Goal: Task Accomplishment & Management: Manage account settings

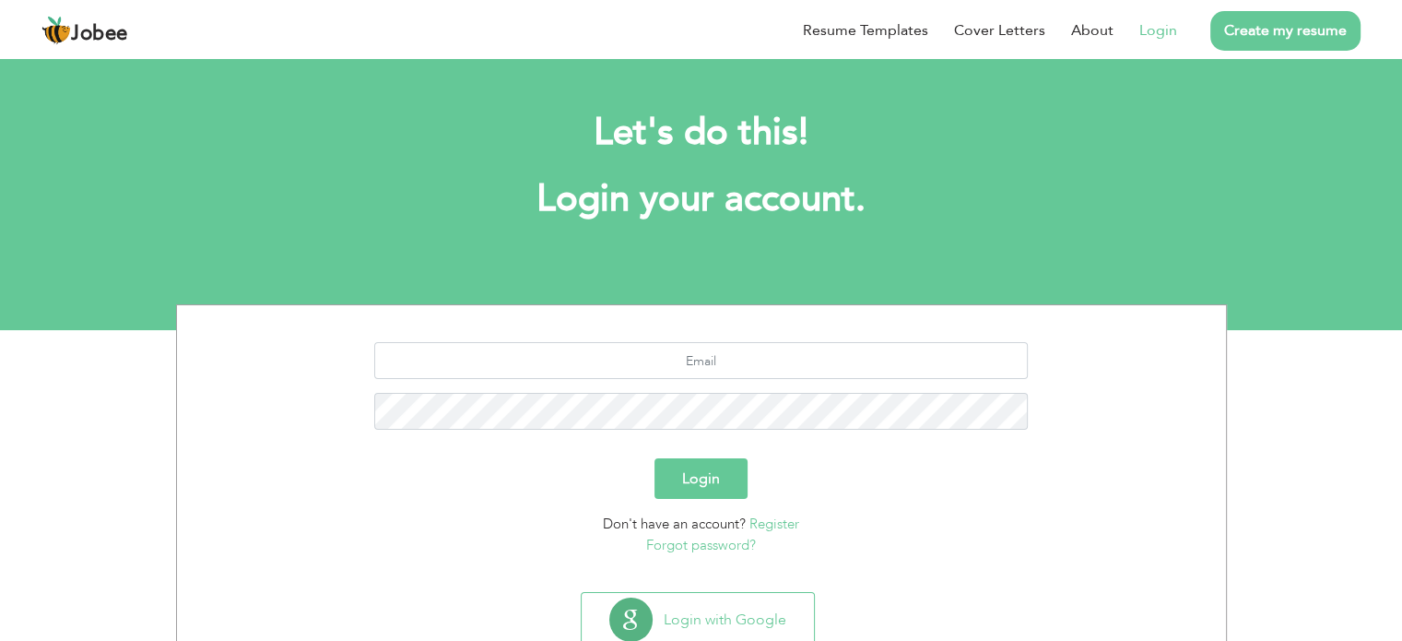
click at [1158, 26] on link "Login" at bounding box center [1159, 30] width 38 height 22
click at [719, 356] on input "text" at bounding box center [701, 360] width 654 height 37
type input "[EMAIL_ADDRESS][DOMAIN_NAME]"
click at [714, 481] on button "Login" at bounding box center [701, 478] width 93 height 41
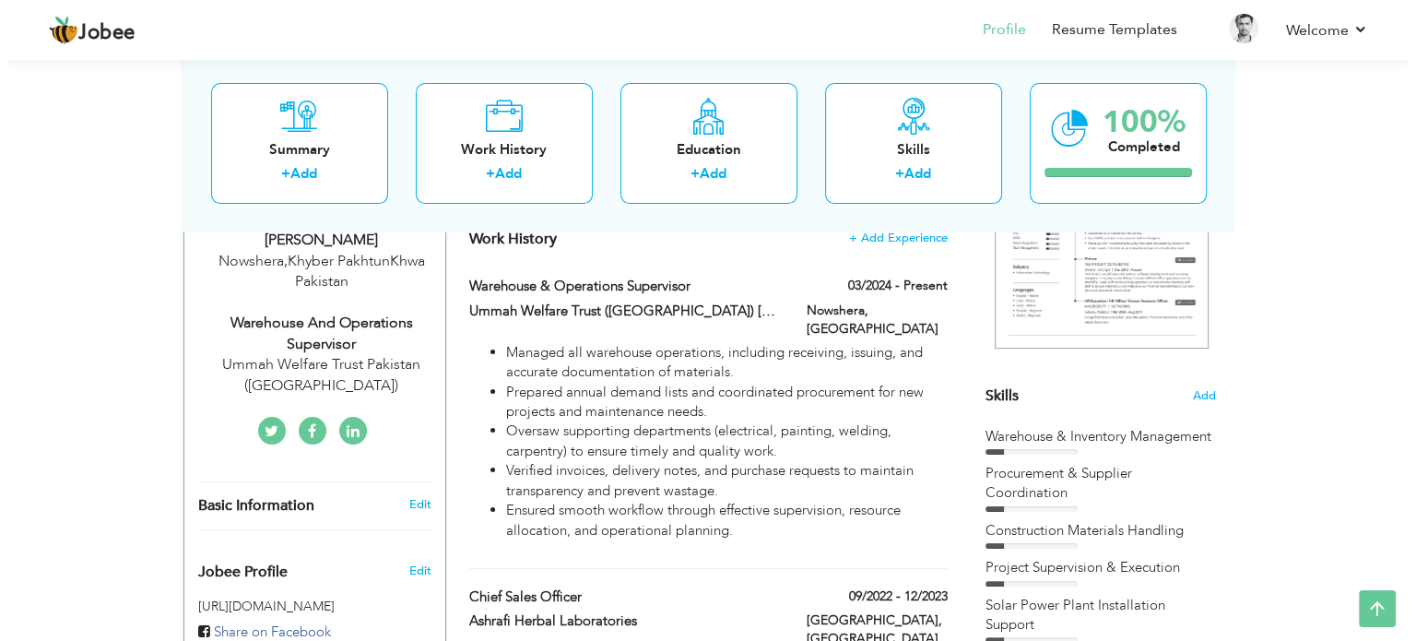
scroll to position [332, 0]
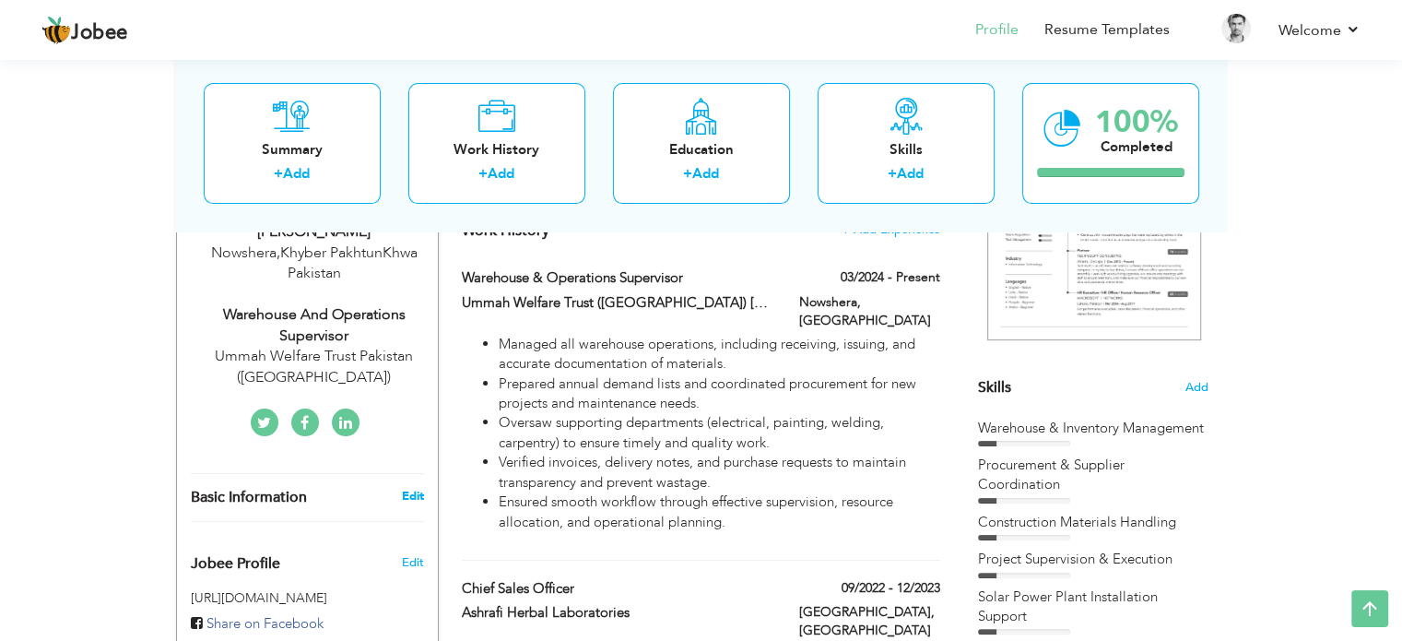
click at [413, 501] on link "Edit" at bounding box center [412, 496] width 22 height 17
type input "Noor Ul"
type input "Amin"
type input "03329050443"
select select "number:166"
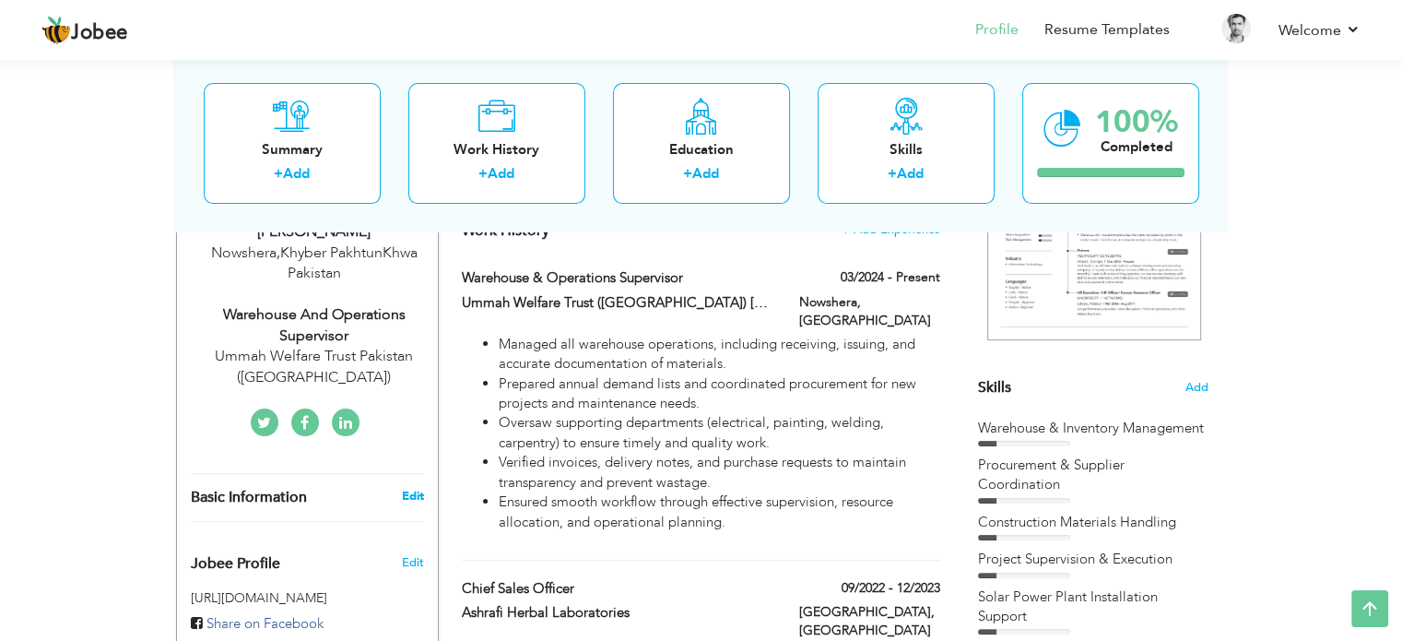
type input "Khyber PakhtunKhwa"
type input "Nowshera"
select select "number:5"
type input "Ummah Welfare Trust Pakistan (Ummah Academy)"
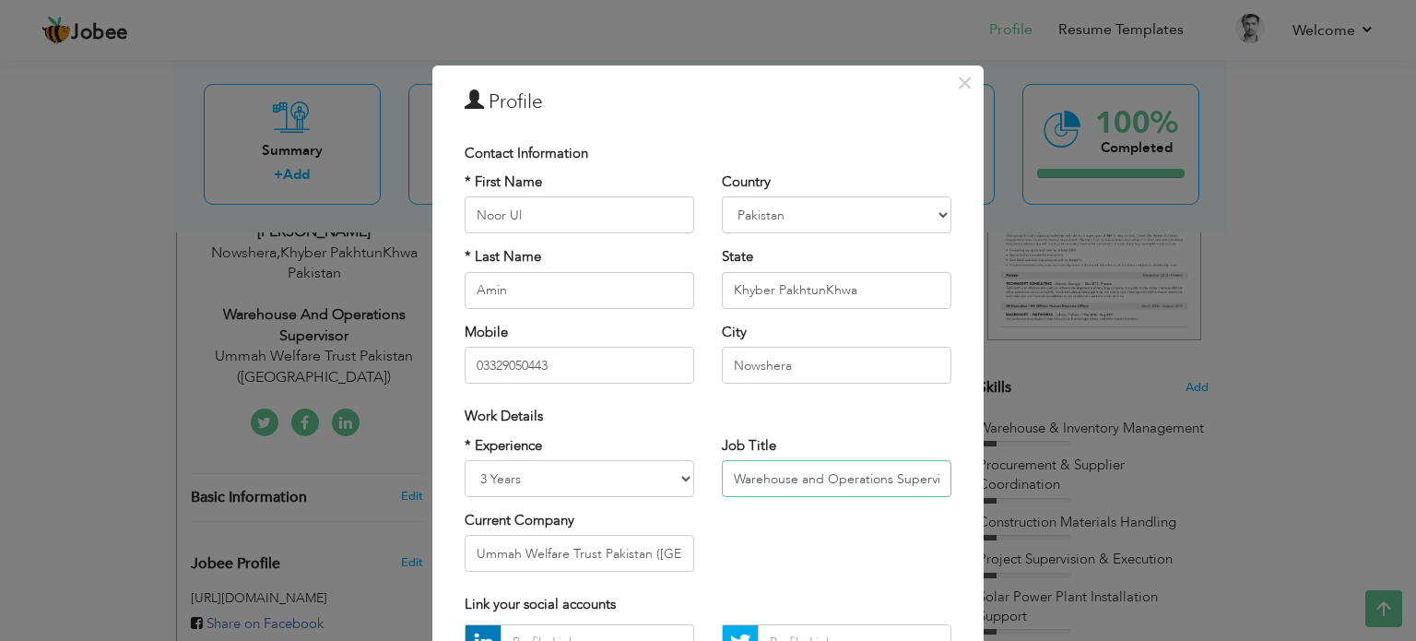
click at [836, 480] on input "Warehouse and Operations Supervisor" at bounding box center [837, 478] width 230 height 37
click at [957, 82] on span "×" at bounding box center [965, 82] width 16 height 33
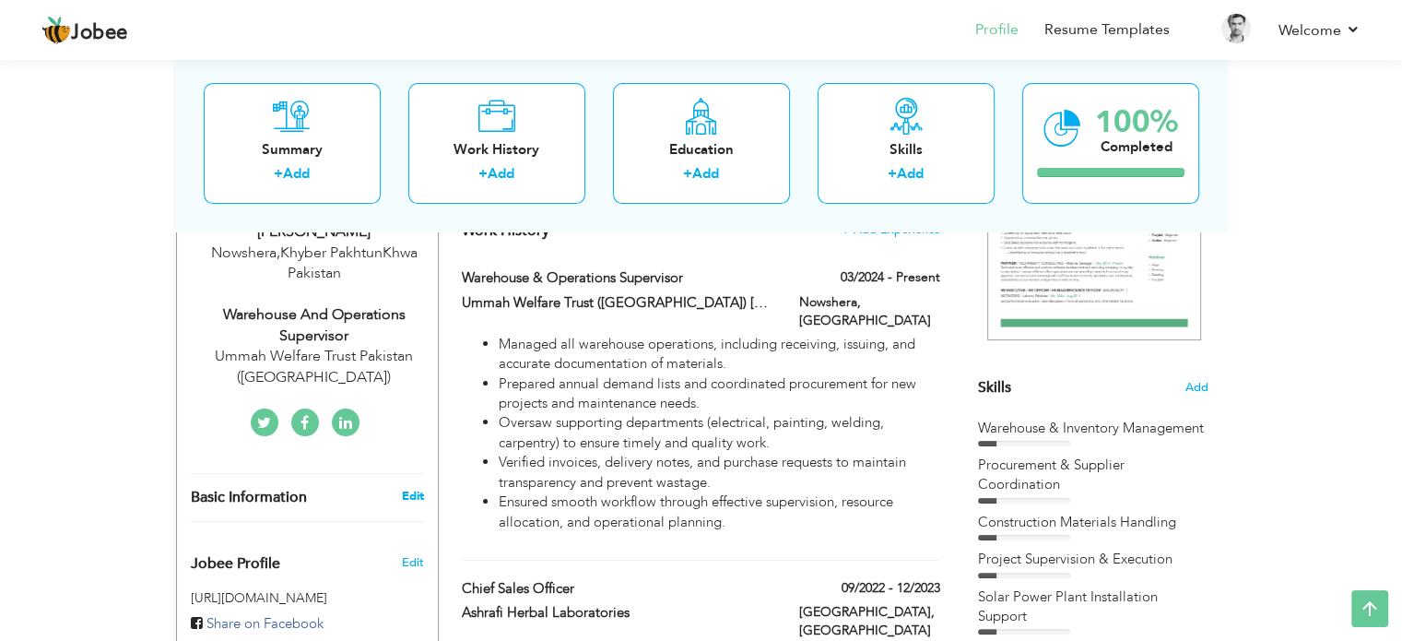
click at [410, 494] on link "Edit" at bounding box center [412, 496] width 22 height 17
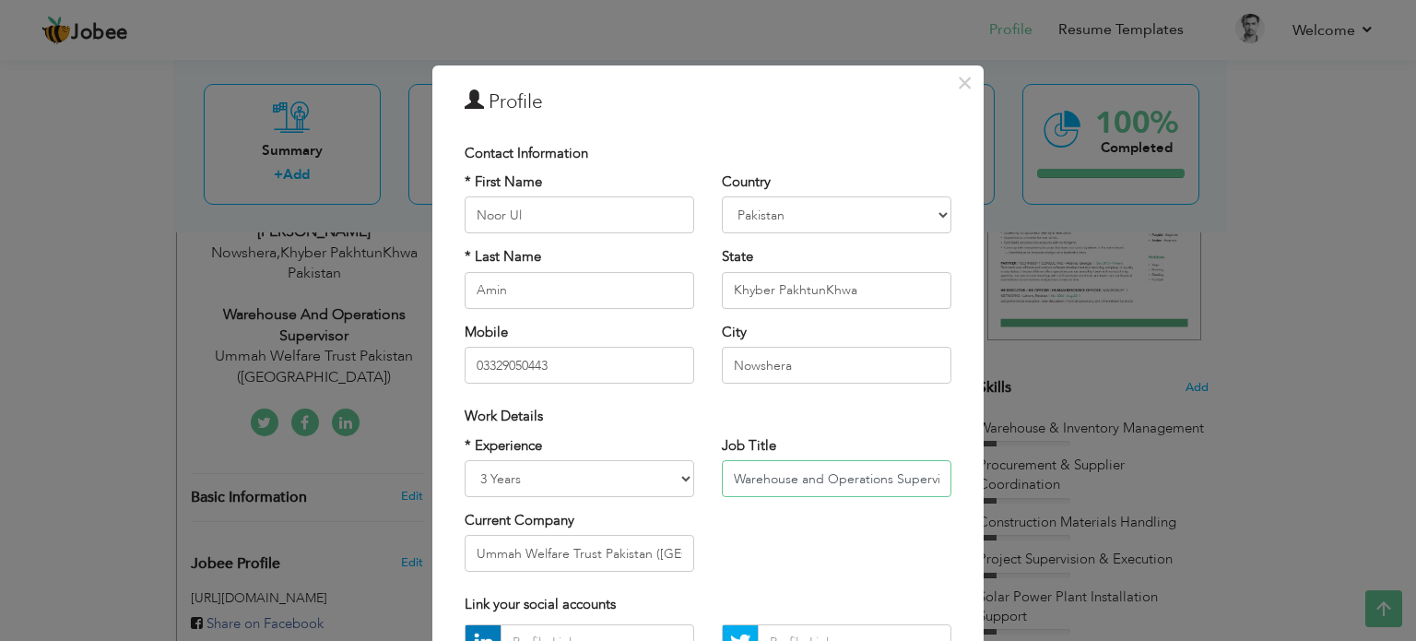
click at [889, 479] on input "Warehouse and Operations Supervisor" at bounding box center [837, 478] width 230 height 37
click at [727, 480] on input "Warehouse and Operations Supervisor" at bounding box center [837, 478] width 230 height 37
type input "Material Coordination / Warehouse and Operations Supervisor"
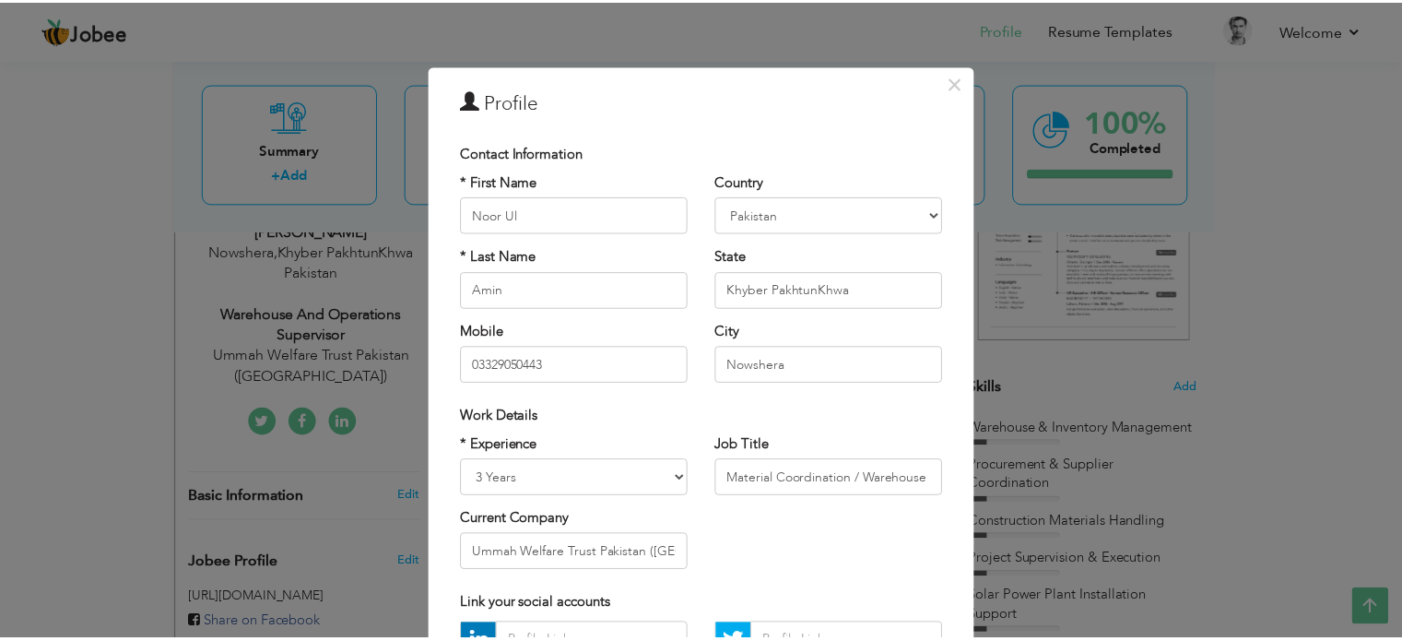
scroll to position [195, 0]
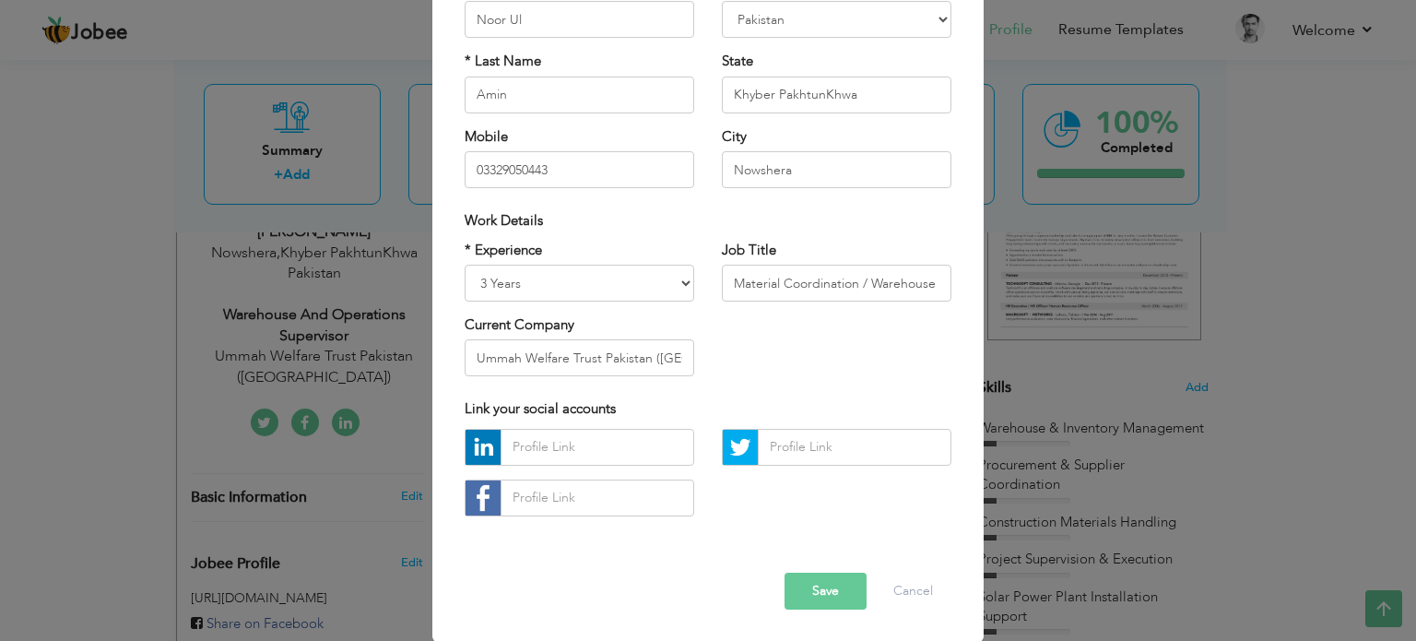
click at [808, 591] on button "Save" at bounding box center [826, 591] width 82 height 37
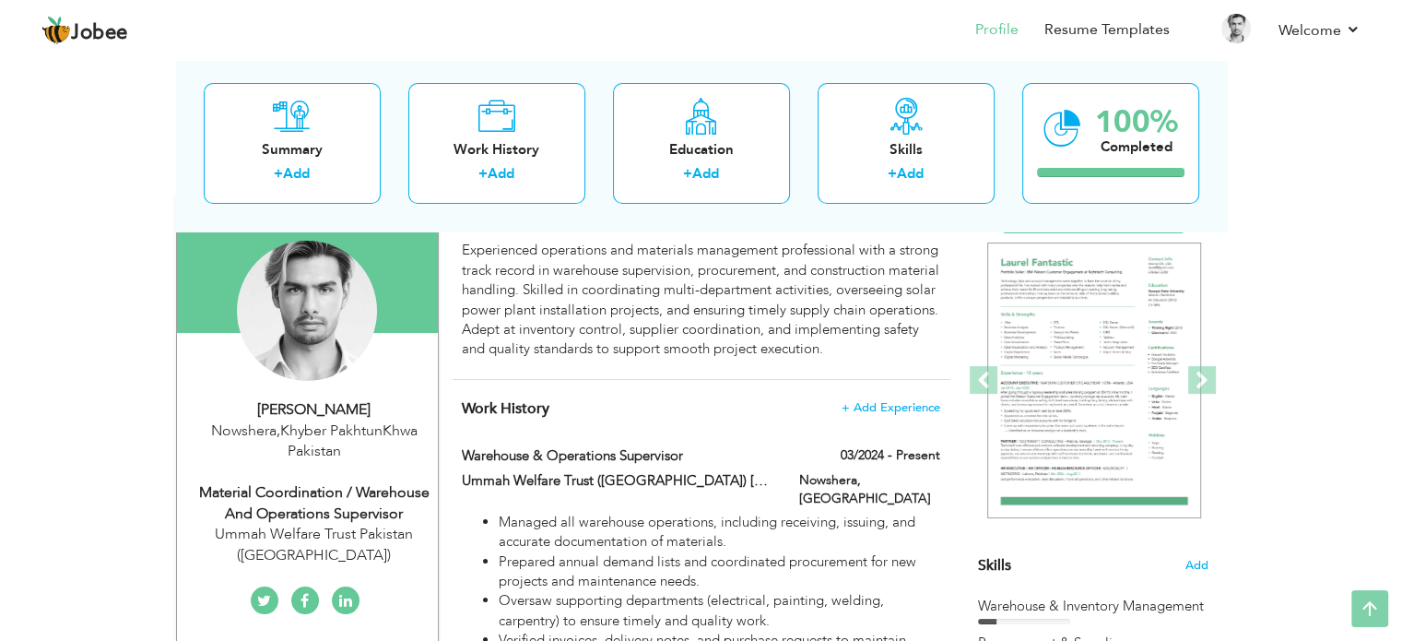
scroll to position [0, 0]
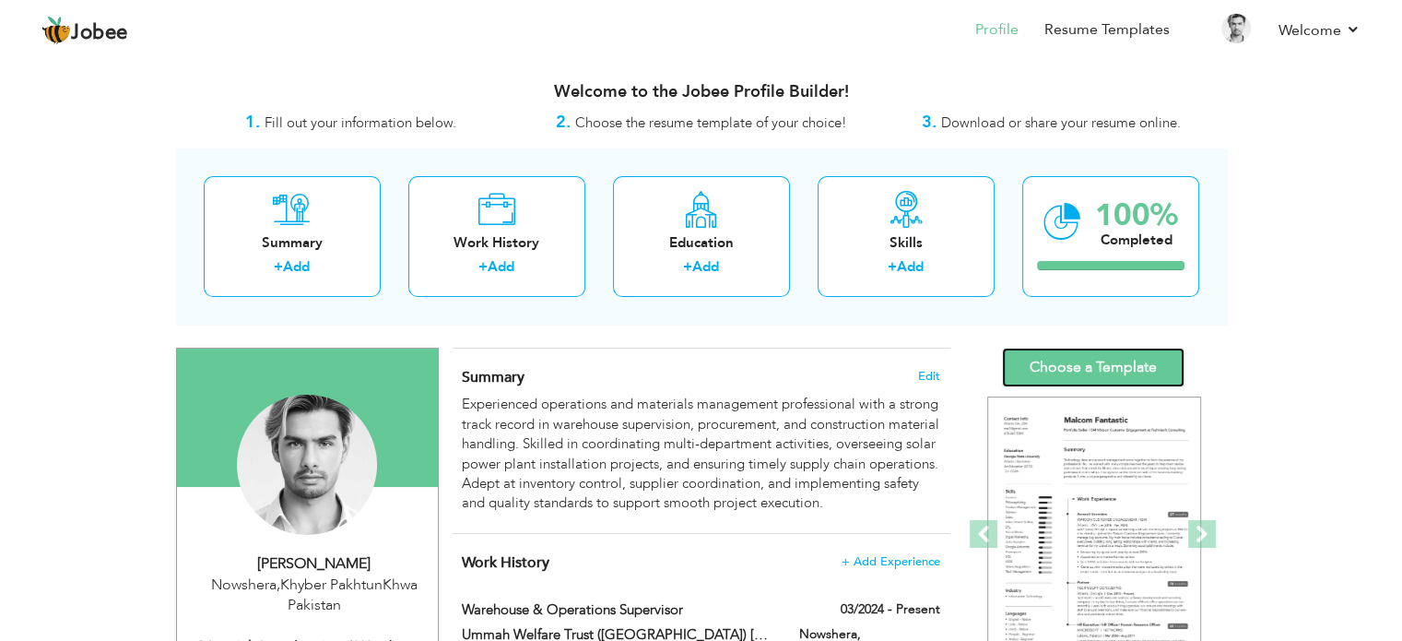
click at [1099, 362] on link "Choose a Template" at bounding box center [1093, 368] width 183 height 40
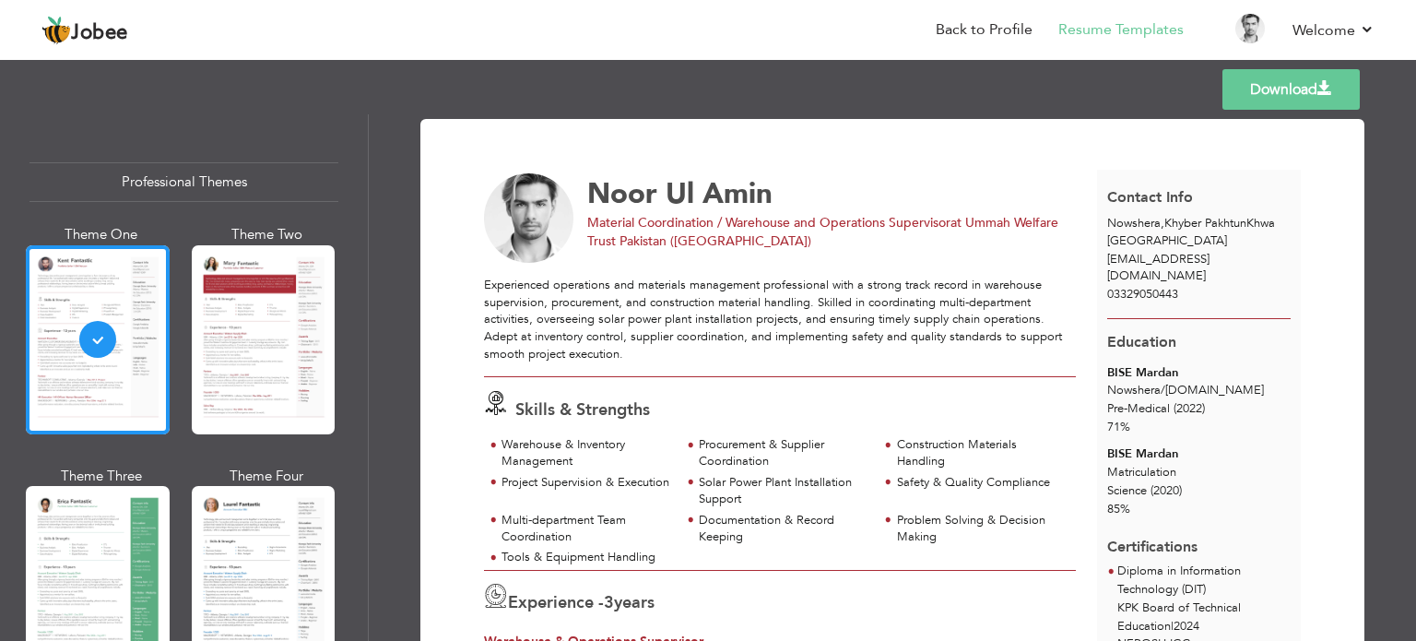
click at [1276, 91] on link "Download" at bounding box center [1291, 89] width 137 height 41
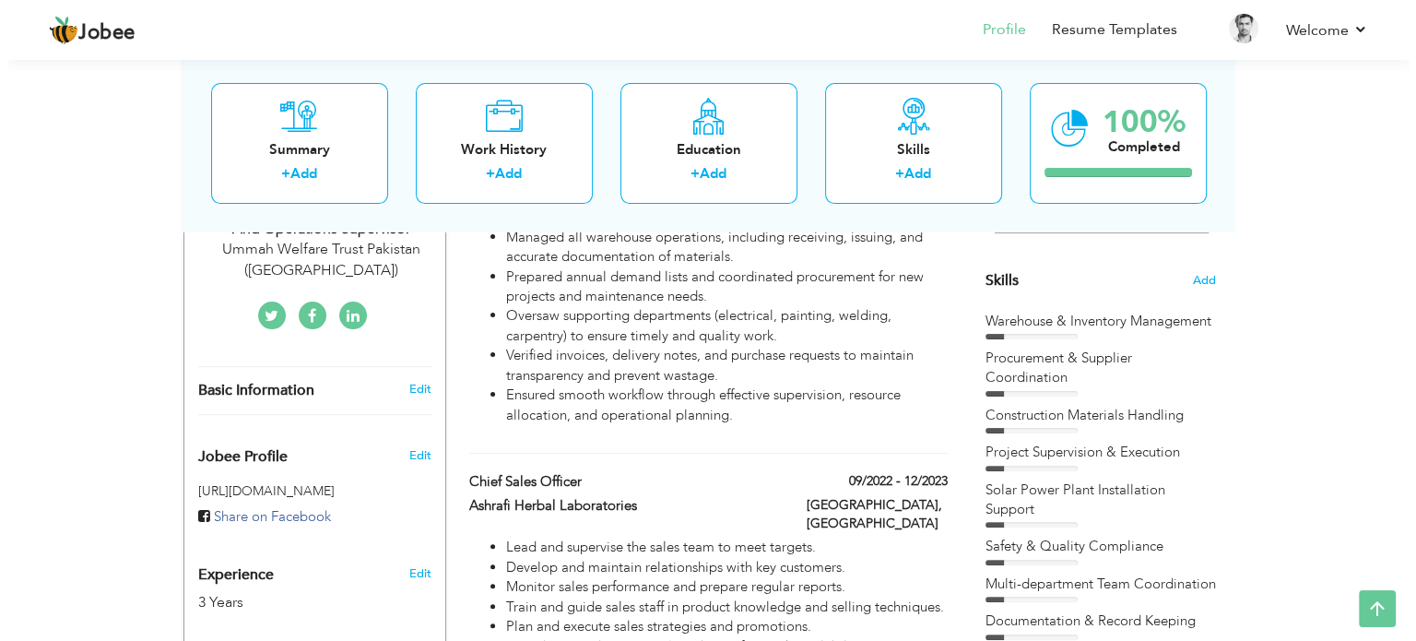
scroll to position [442, 0]
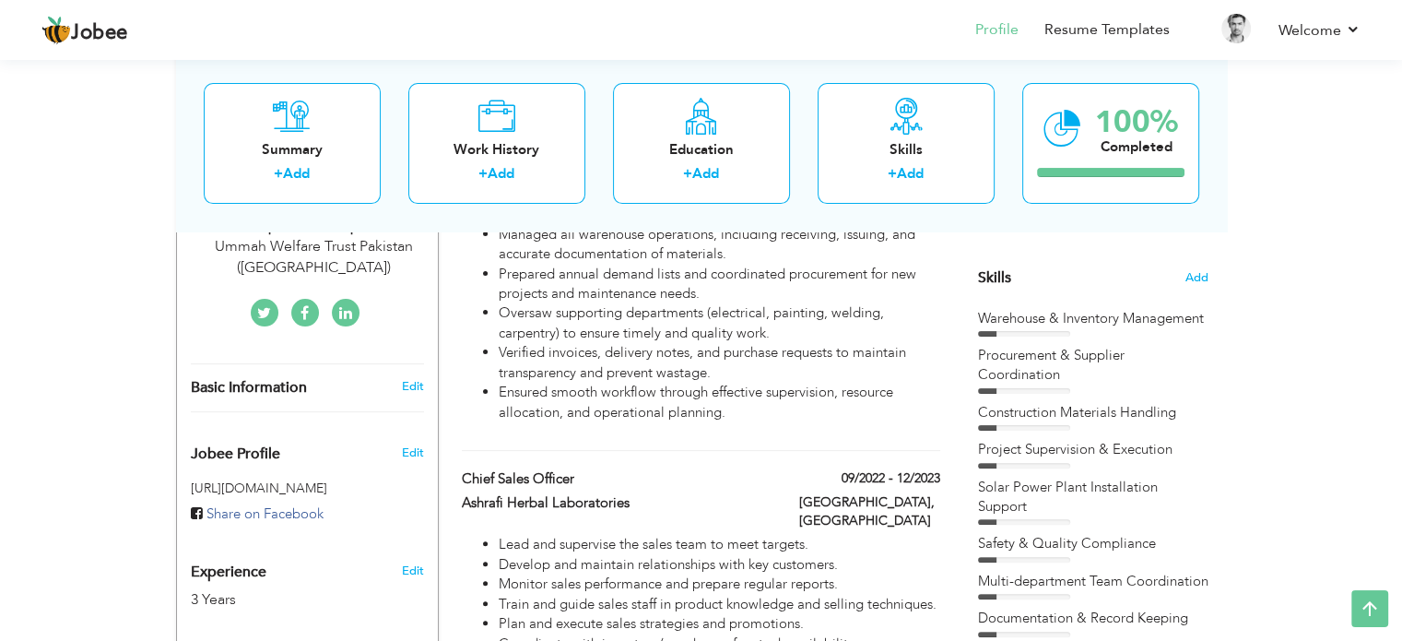
select select "number:166"
select select "number:5"
type input "Ummah Welfare Trust Pakistan ([GEOGRAPHIC_DATA])"
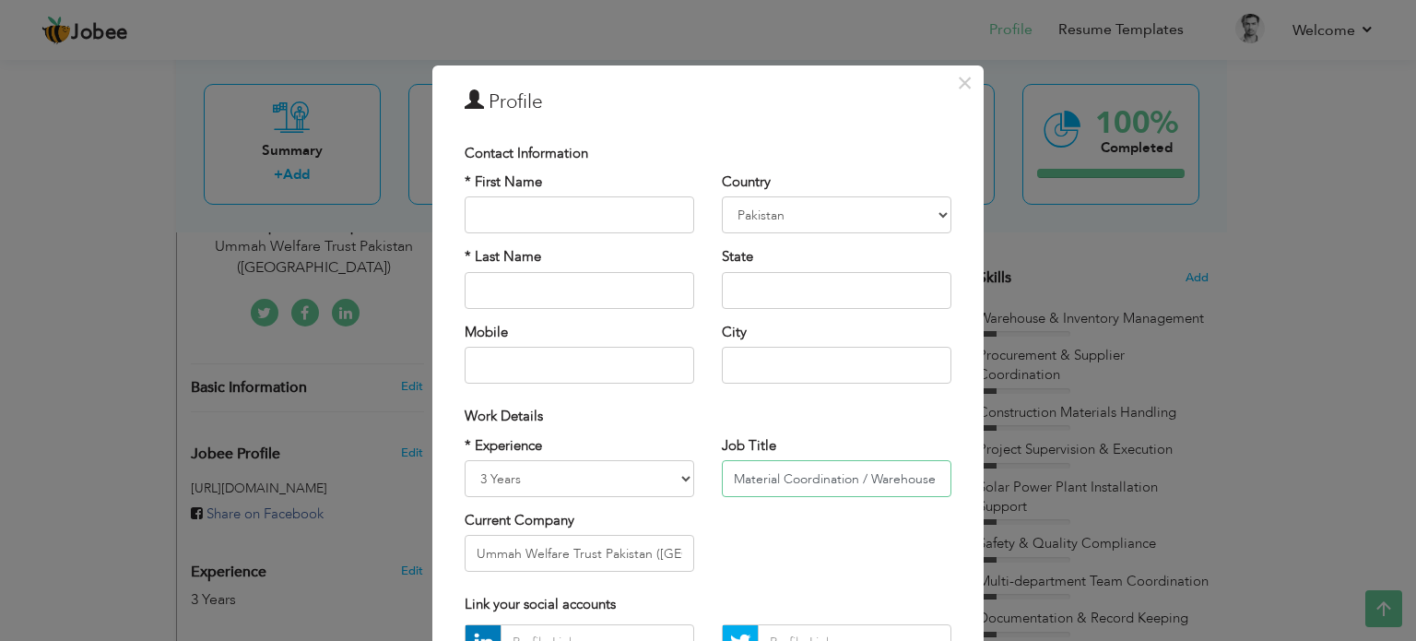
click at [854, 477] on input "Material Coordination / Warehouse and Operations Supervisor" at bounding box center [837, 478] width 230 height 37
type input "Material Coordinator / Warehouse and Operations Supervisor"
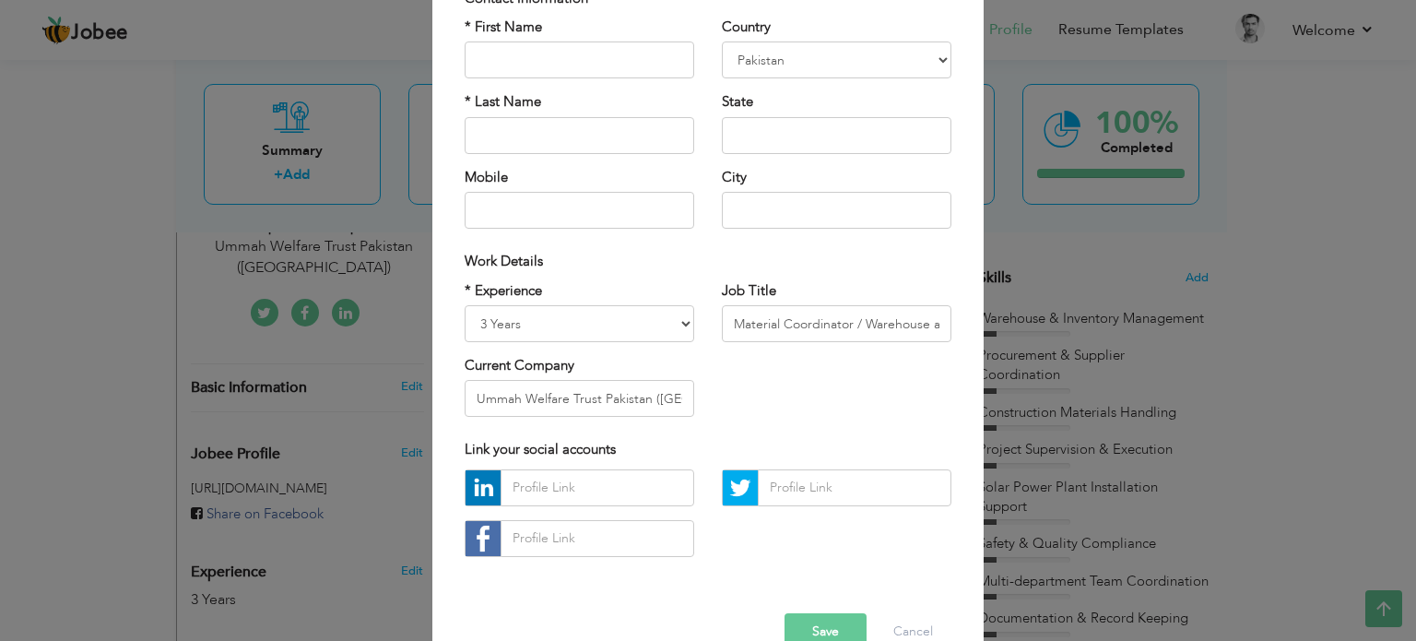
scroll to position [195, 0]
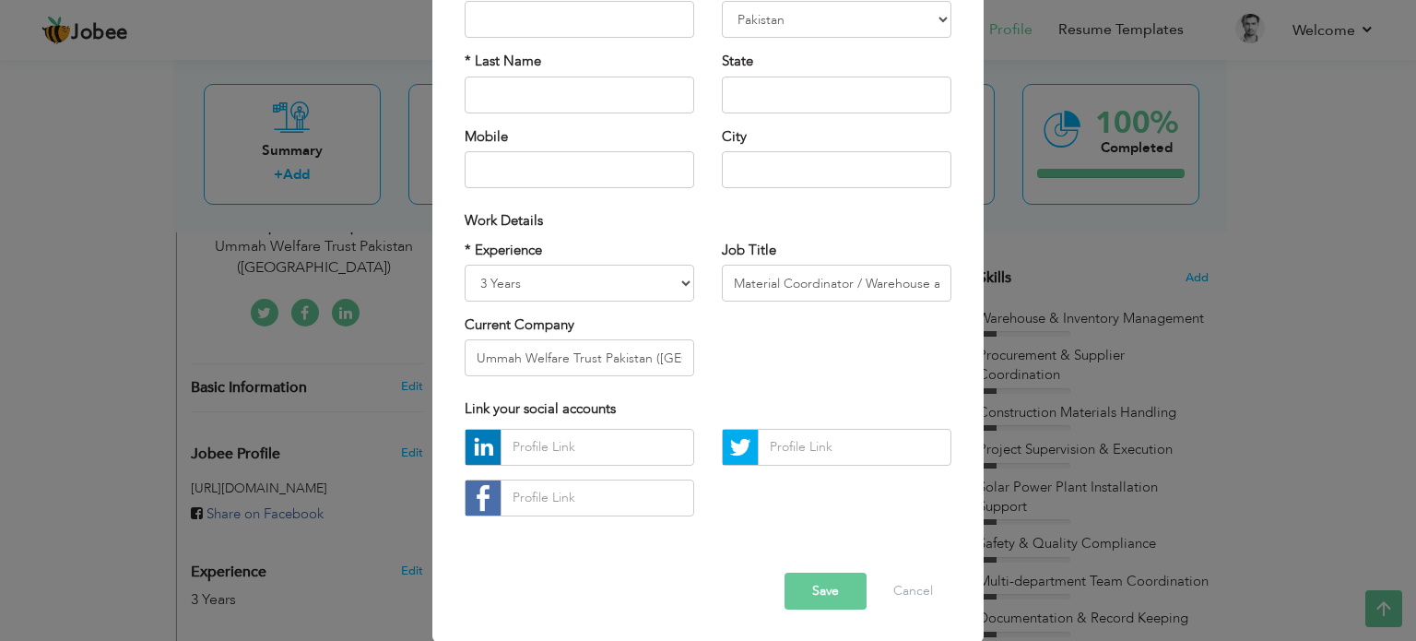
click at [820, 600] on button "Save" at bounding box center [826, 591] width 82 height 37
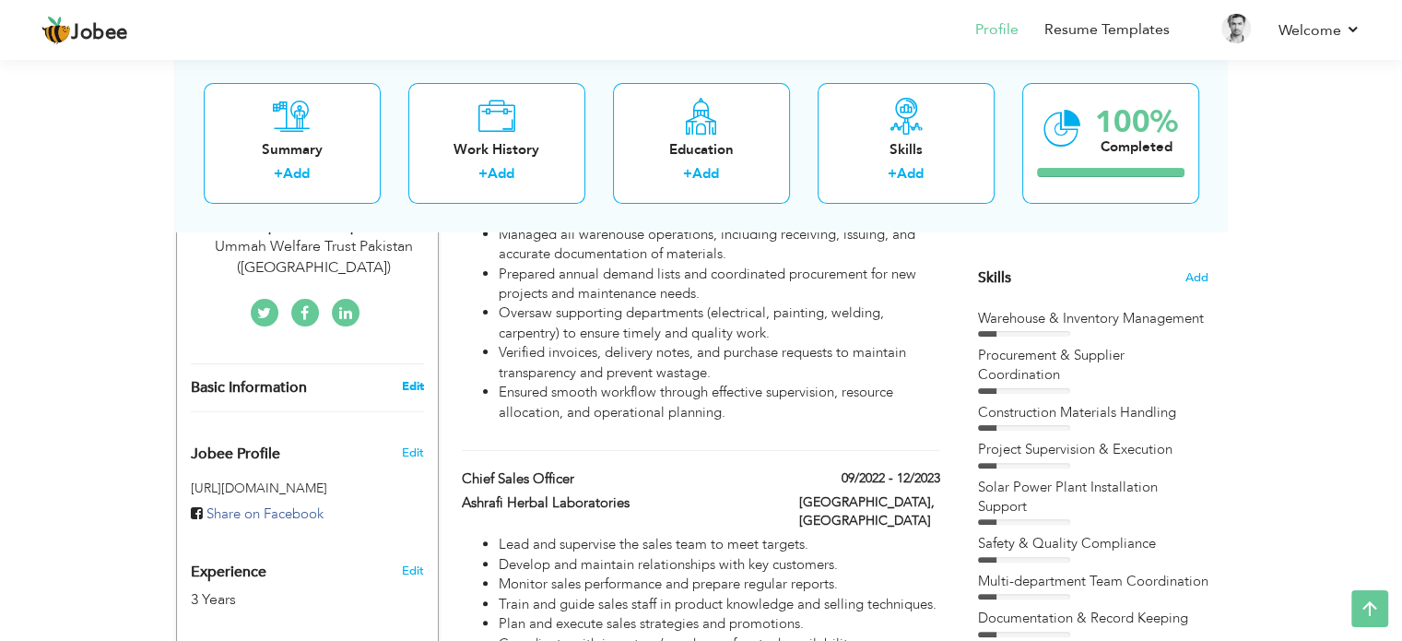
click at [410, 383] on link "Edit" at bounding box center [412, 386] width 22 height 17
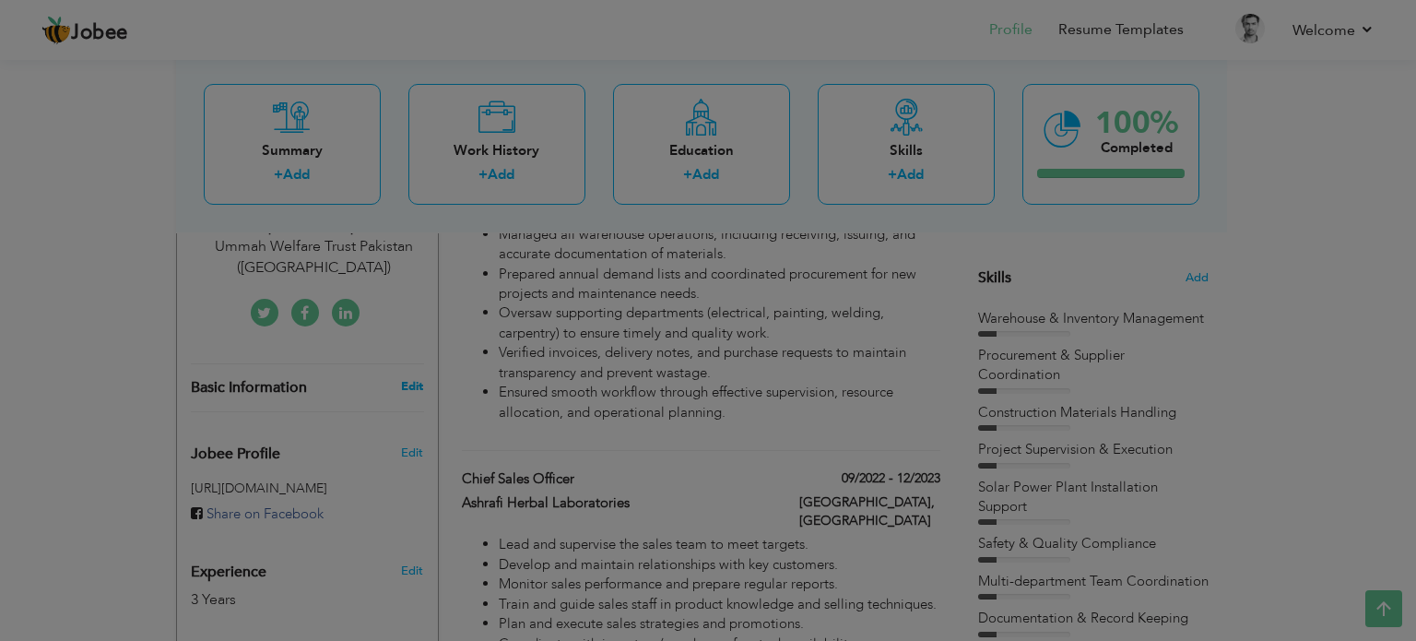
scroll to position [0, 0]
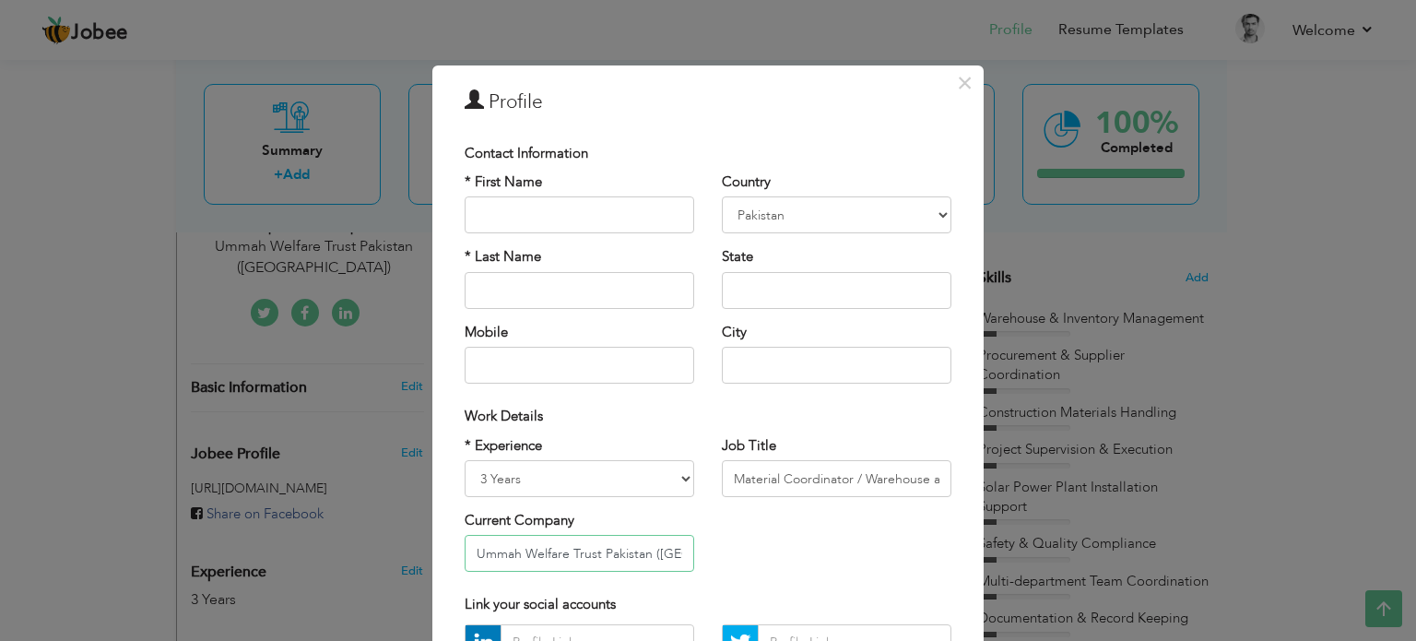
click at [612, 553] on input "Ummah Welfare Trust Pakistan (Ummah Academy)" at bounding box center [580, 553] width 230 height 37
click at [642, 552] on input "Ummah Welfare Trust Pakistan (Ummah Academy)" at bounding box center [580, 553] width 230 height 37
click at [657, 560] on input "Ummah Welfare Trust UK (Ummah Academy)" at bounding box center [580, 553] width 230 height 37
type input "Ummah Welfare Trust UK (Ummah Academy Nowshera)"
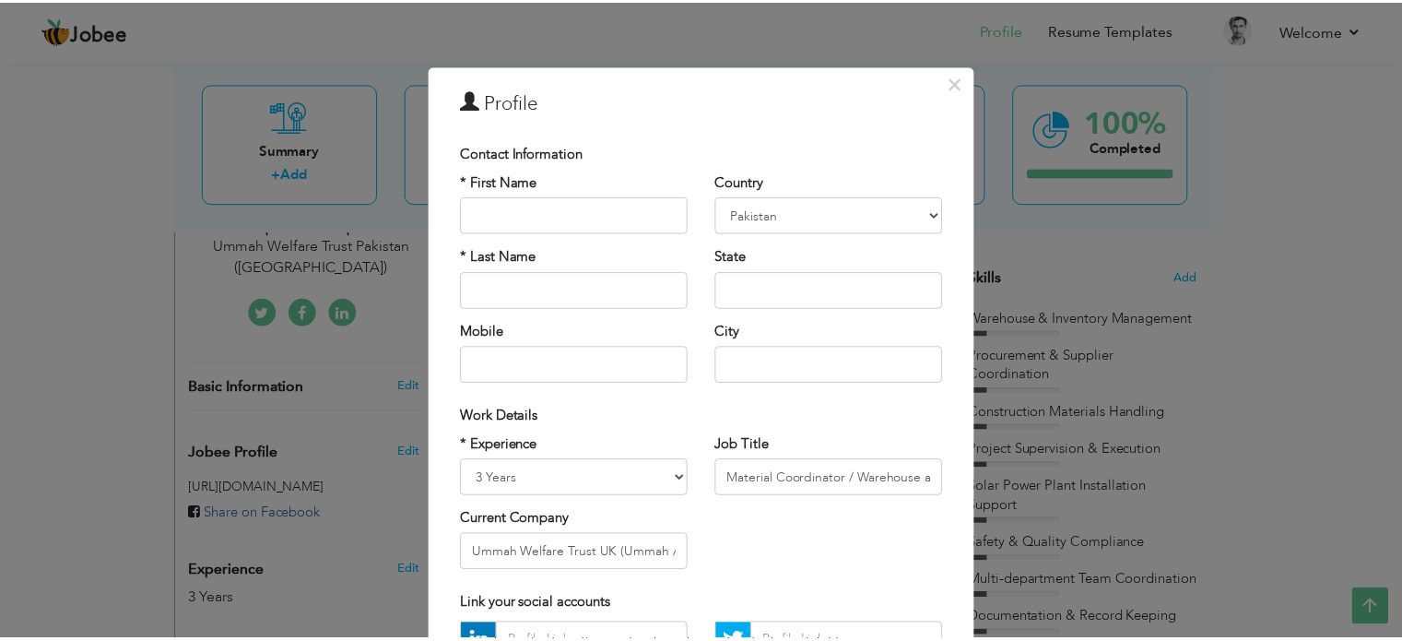
scroll to position [195, 0]
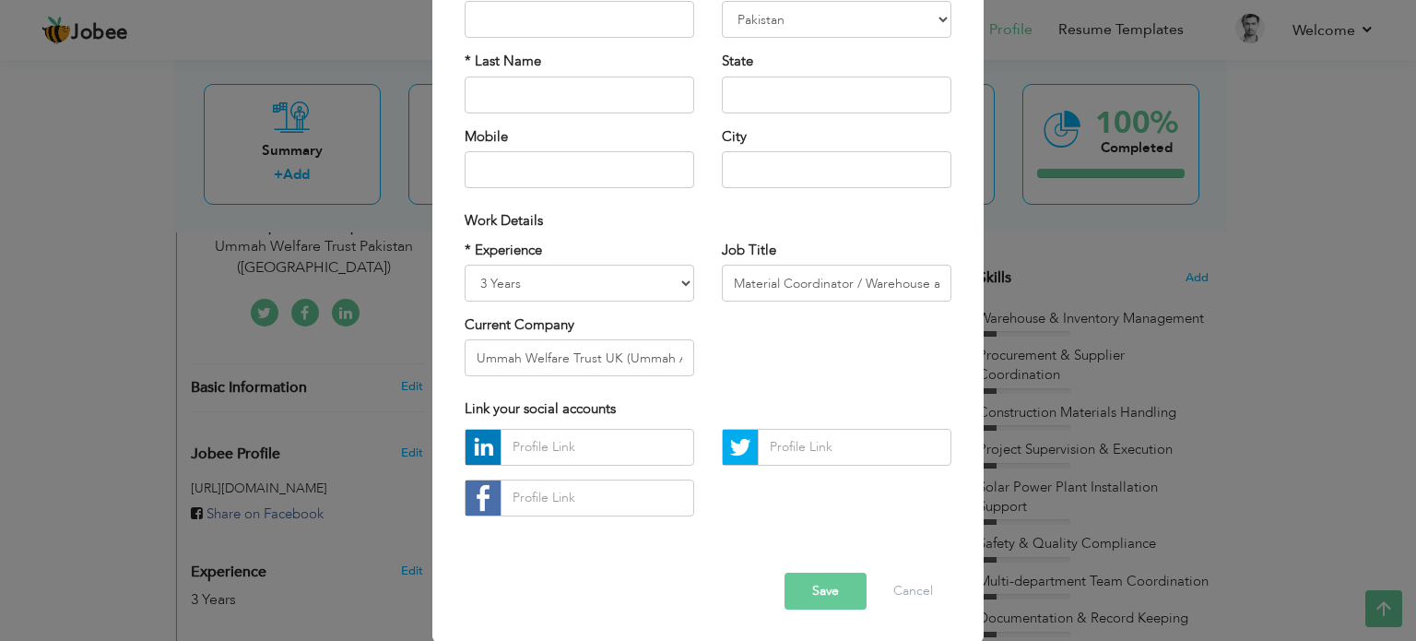
click at [810, 589] on button "Save" at bounding box center [826, 591] width 82 height 37
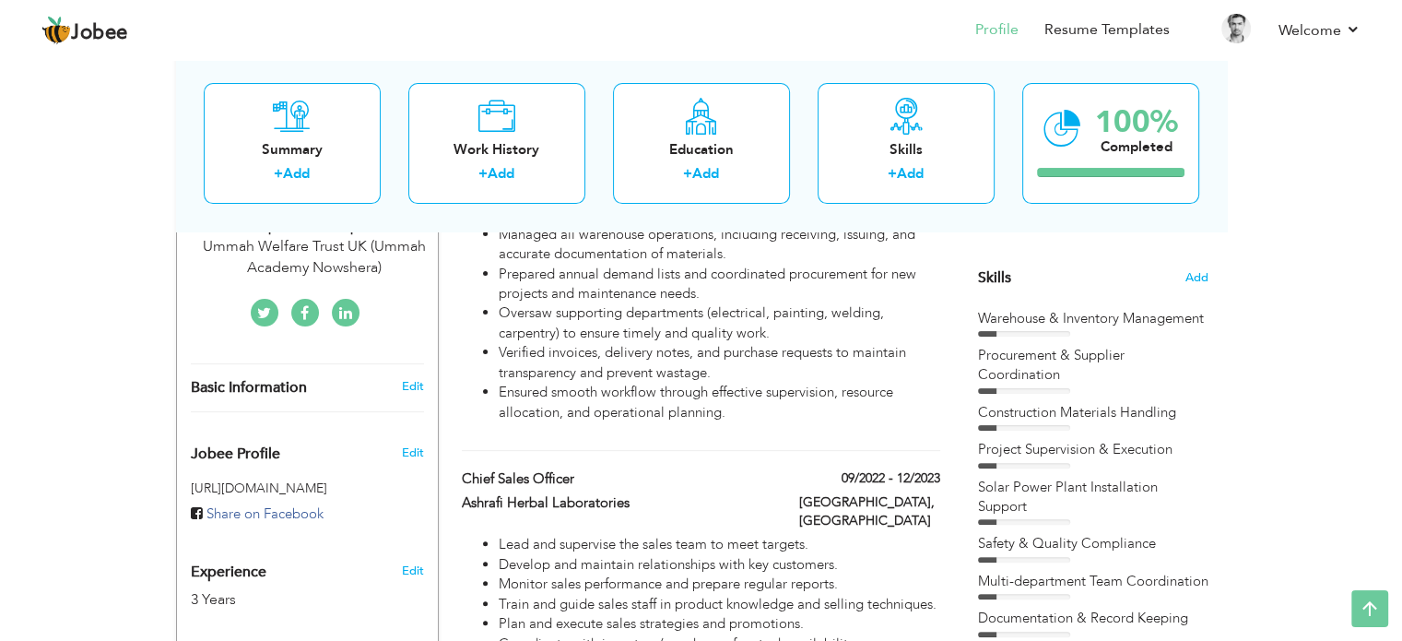
scroll to position [0, 0]
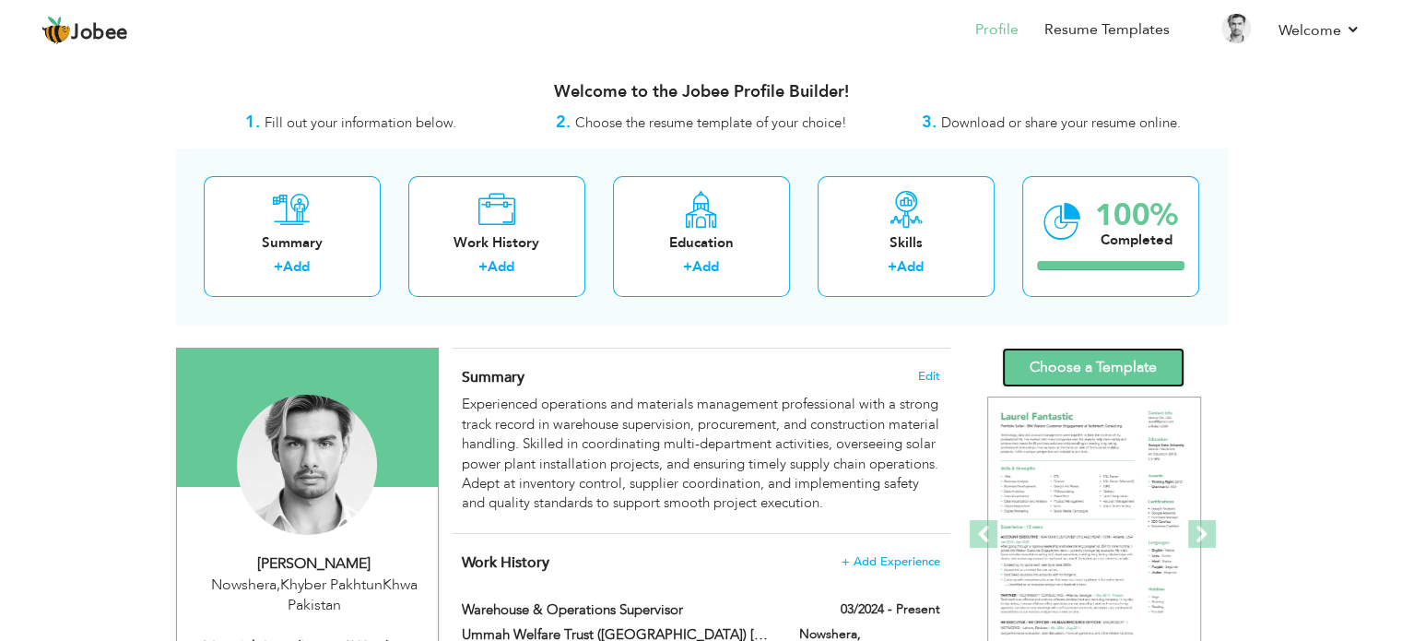
click at [1091, 366] on link "Choose a Template" at bounding box center [1093, 368] width 183 height 40
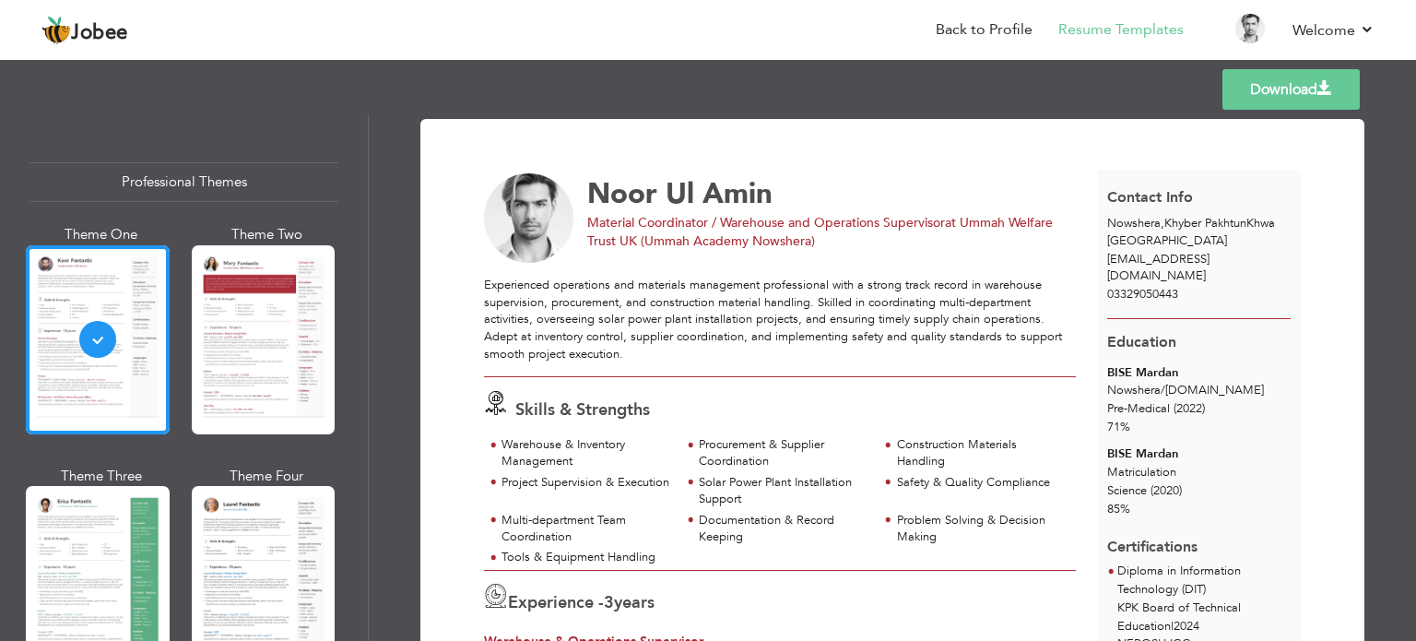
click at [1287, 89] on link "Download" at bounding box center [1291, 89] width 137 height 41
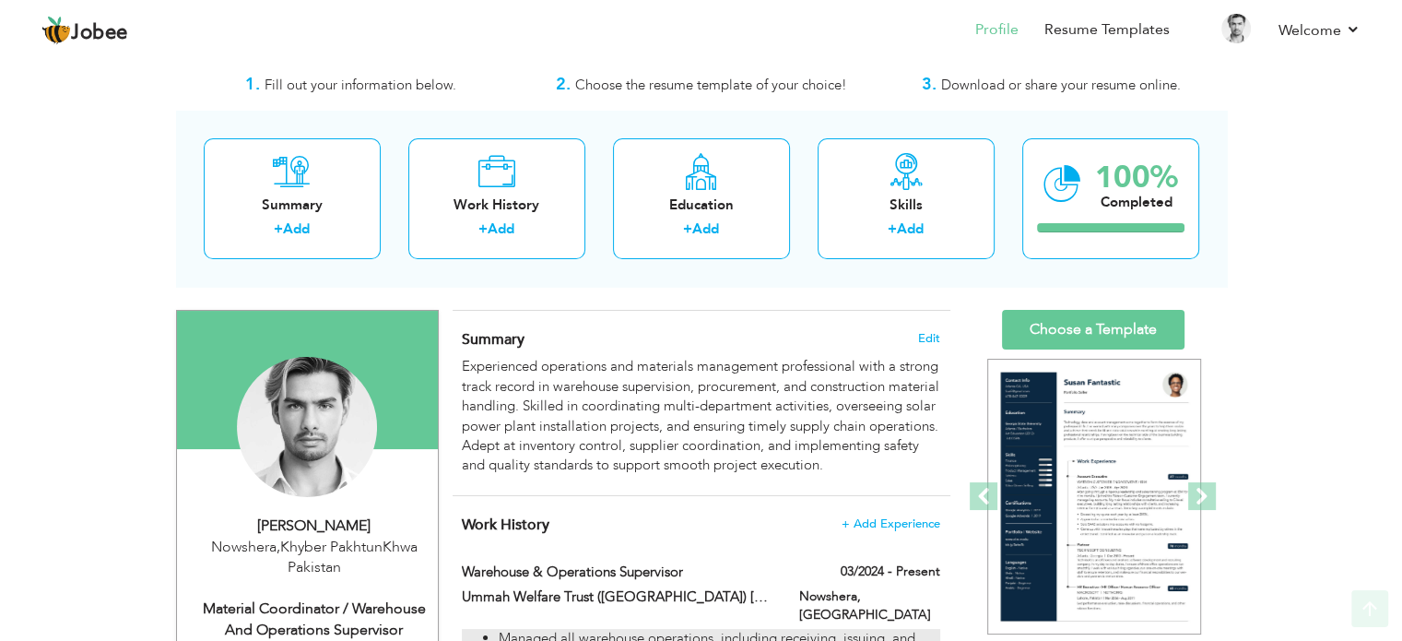
scroll to position [37, 0]
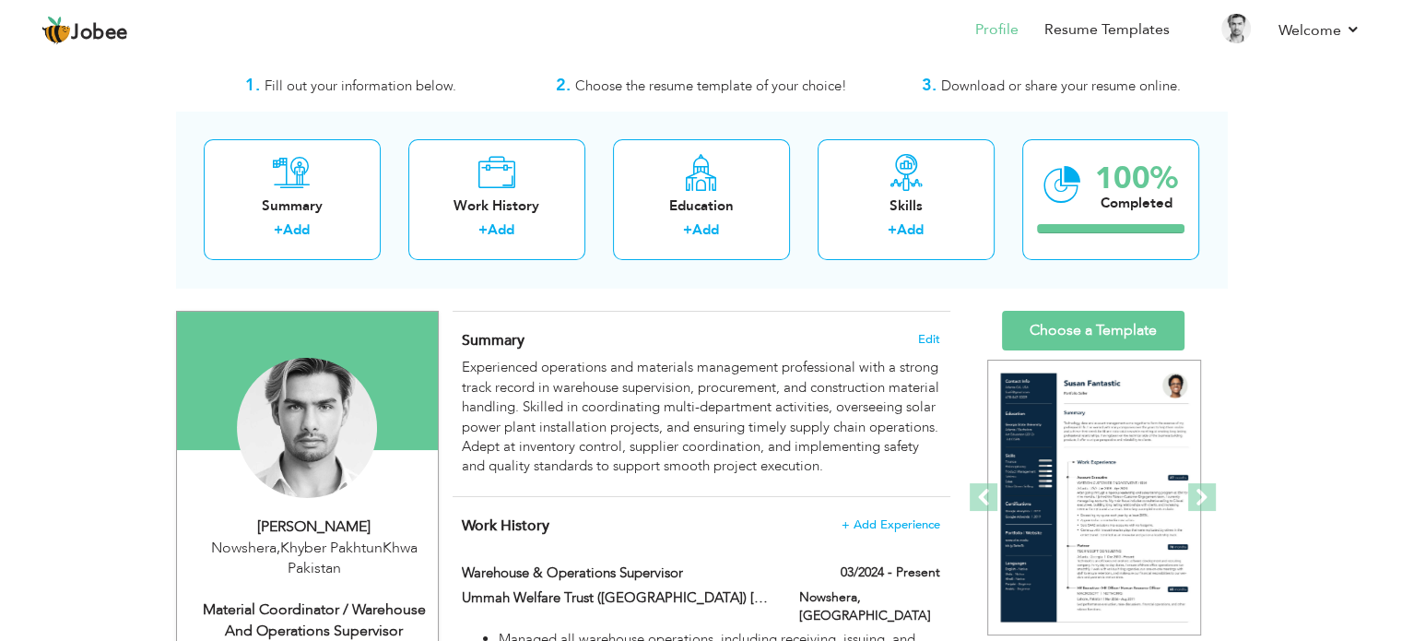
drag, startPoint x: 176, startPoint y: 302, endPoint x: 467, endPoint y: 334, distance: 292.1
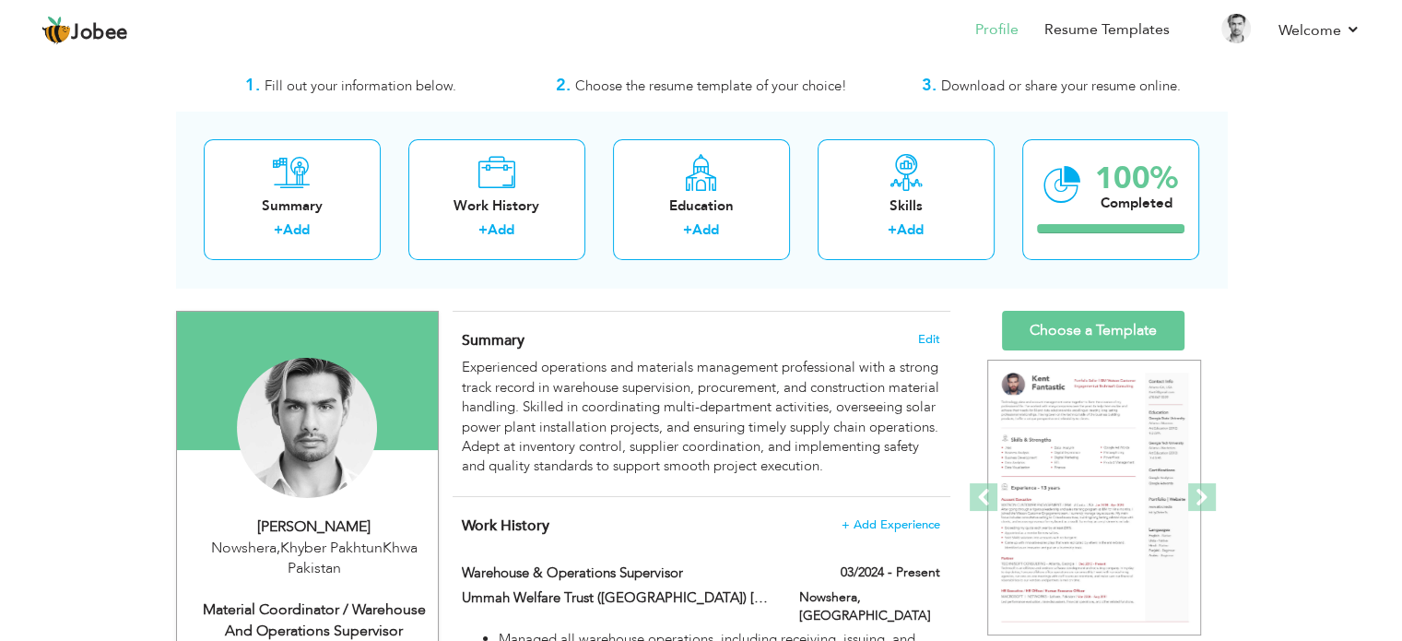
drag, startPoint x: 464, startPoint y: 333, endPoint x: 608, endPoint y: 571, distance: 278.0
